Goal: Task Accomplishment & Management: Manage account settings

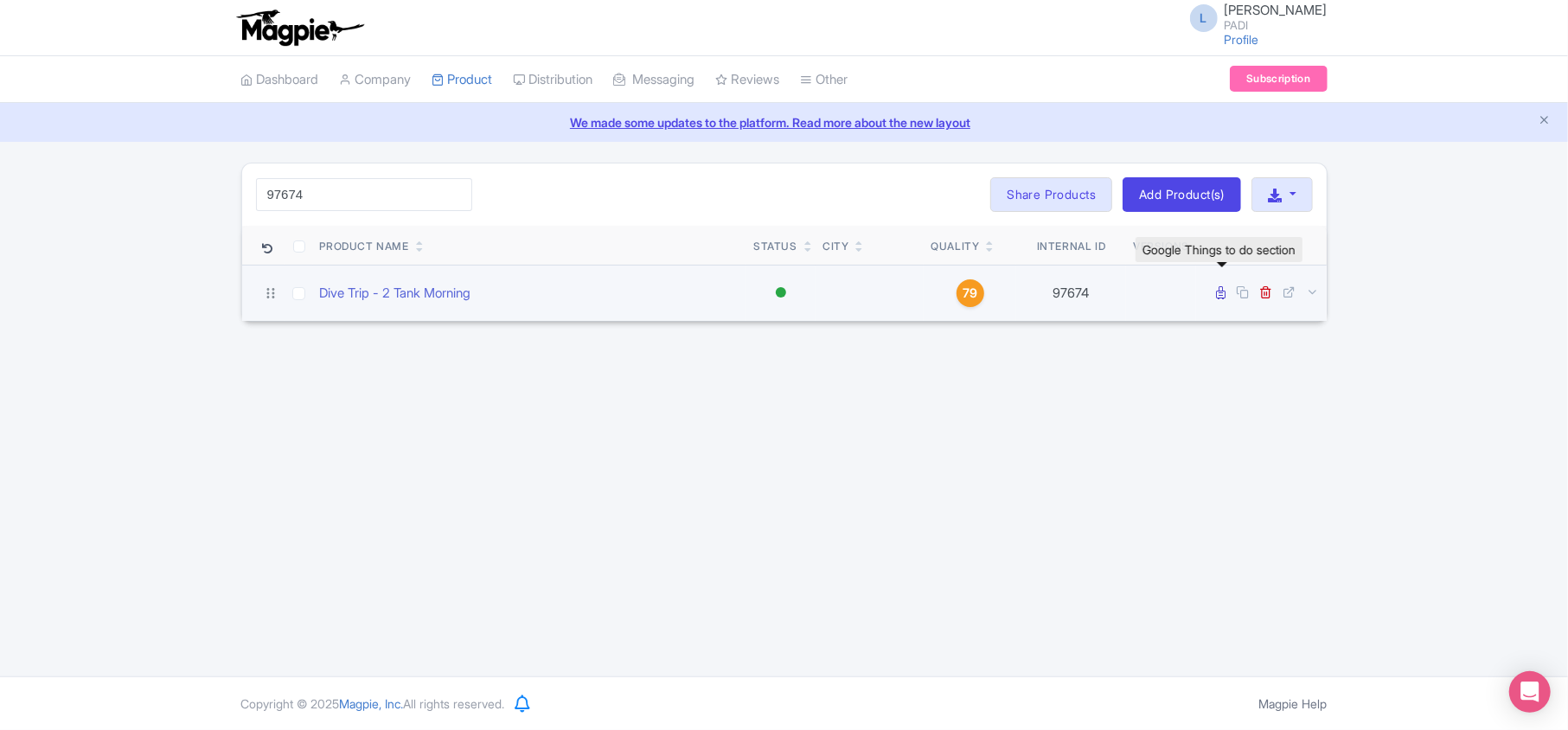
type input "97674"
click at [1222, 291] on icon at bounding box center [1222, 292] width 10 height 13
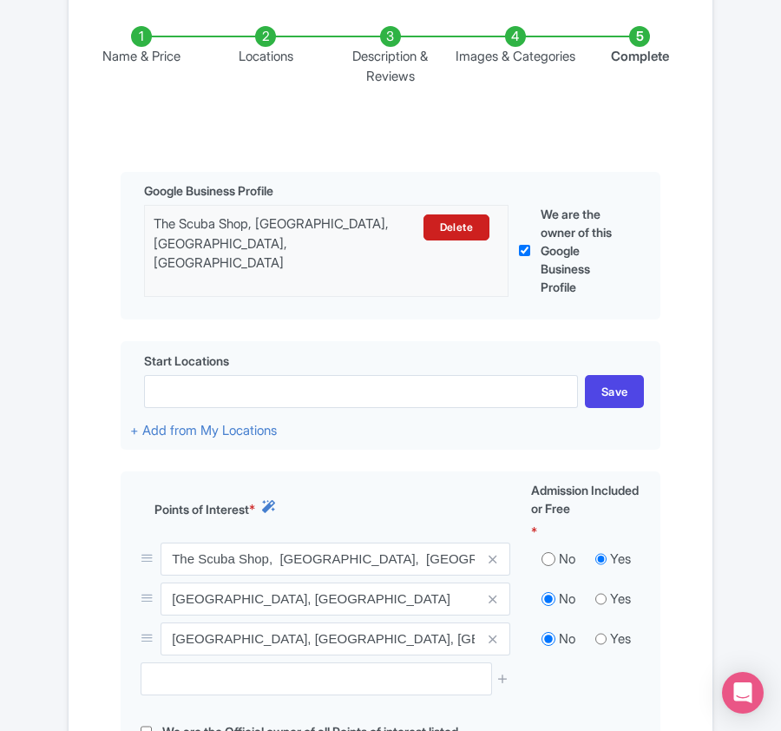
scroll to position [373, 0]
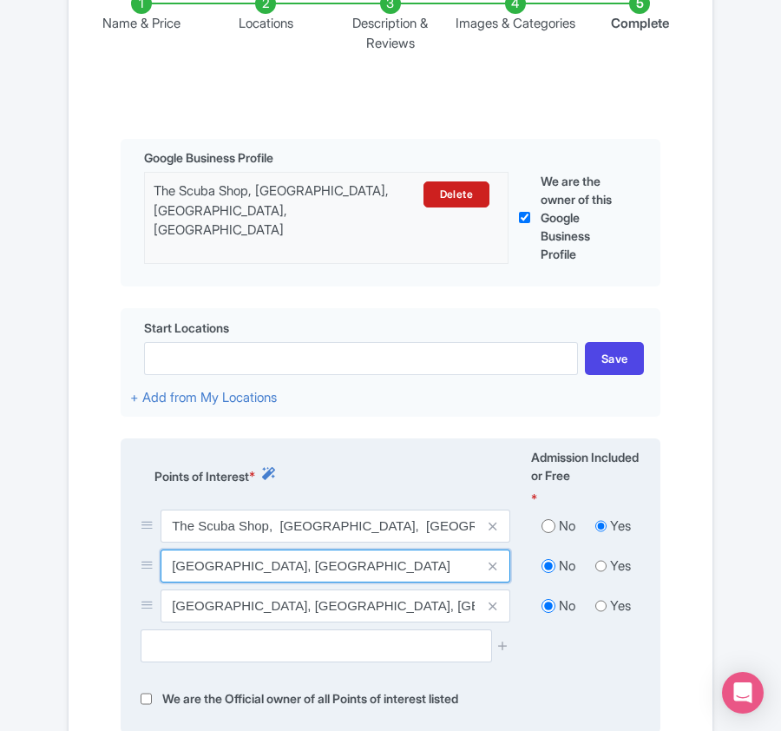
drag, startPoint x: 171, startPoint y: 570, endPoint x: 376, endPoint y: 560, distance: 205.0
click at [376, 560] on input "[GEOGRAPHIC_DATA], [GEOGRAPHIC_DATA]" at bounding box center [336, 565] width 350 height 33
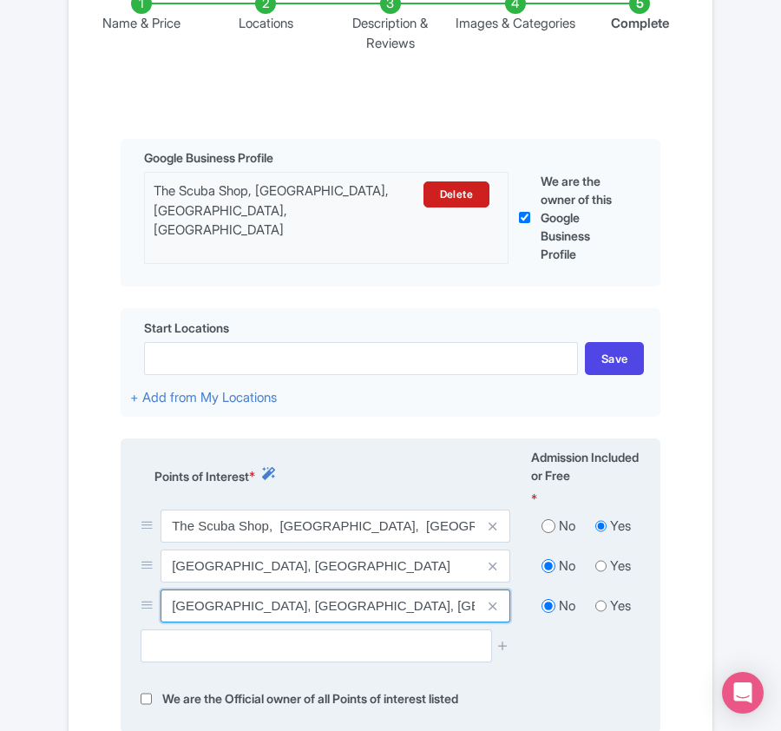
drag, startPoint x: 170, startPoint y: 602, endPoint x: 463, endPoint y: 613, distance: 293.4
click at [463, 613] on input "[GEOGRAPHIC_DATA], [GEOGRAPHIC_DATA], [GEOGRAPHIC_DATA]" at bounding box center [336, 605] width 350 height 33
